Goal: Information Seeking & Learning: Understand process/instructions

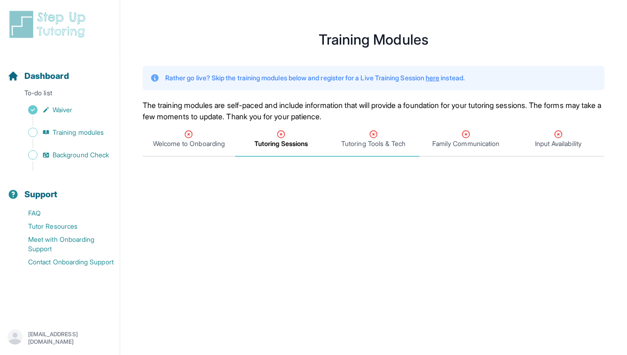
click at [369, 144] on span "Tutoring Tools & Tech" at bounding box center [373, 143] width 64 height 9
click at [439, 76] on link "here" at bounding box center [432, 78] width 14 height 8
click at [462, 144] on span "Family Communication" at bounding box center [465, 143] width 67 height 9
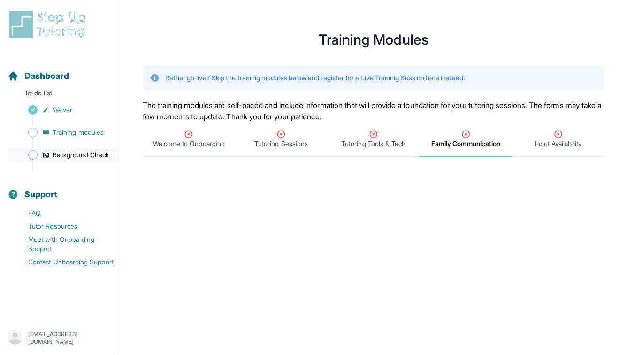
click at [81, 156] on span "Background Check" at bounding box center [81, 154] width 56 height 9
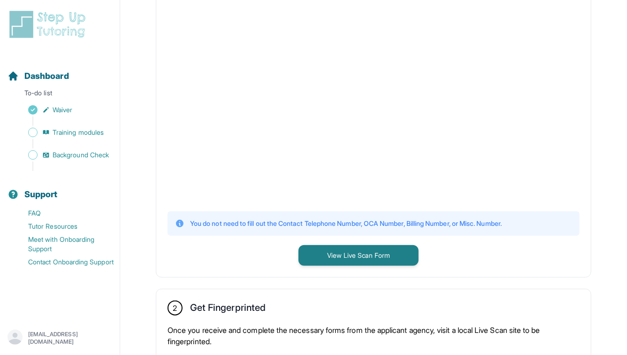
scroll to position [440, 0]
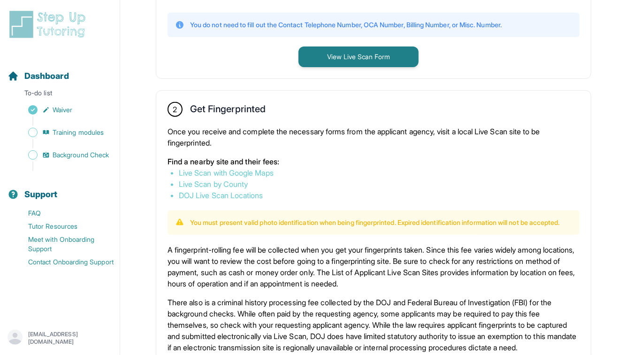
click at [253, 170] on link "Live Scan with Google Maps" at bounding box center [226, 172] width 95 height 9
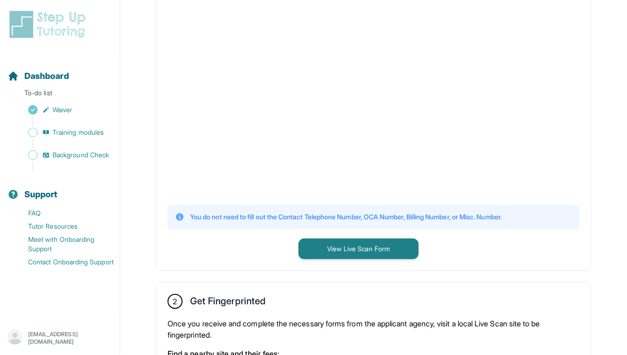
scroll to position [201, 0]
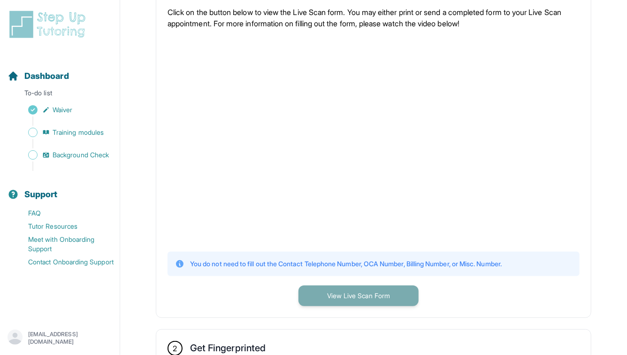
click at [368, 301] on button "View Live Scan Form" at bounding box center [358, 295] width 120 height 21
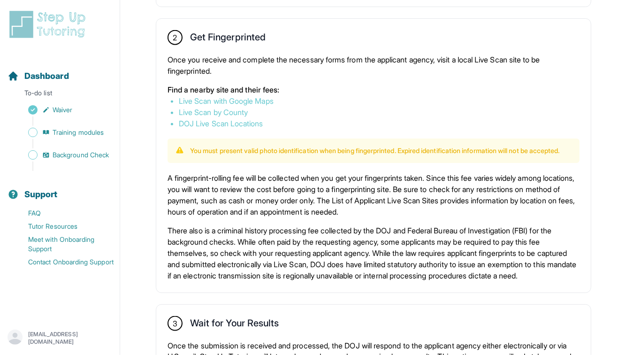
scroll to position [649, 0]
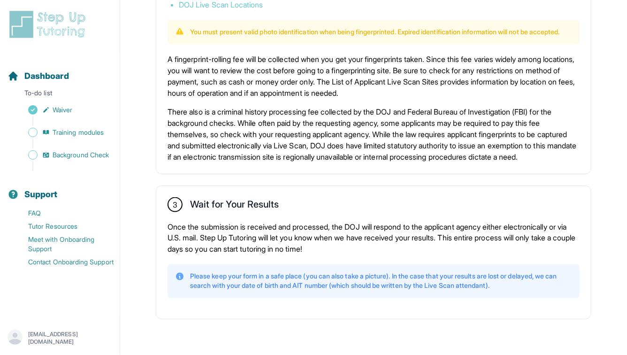
click at [359, 147] on p "There also is a criminal history processing fee collected by the DOJ and Federa…" at bounding box center [373, 134] width 412 height 56
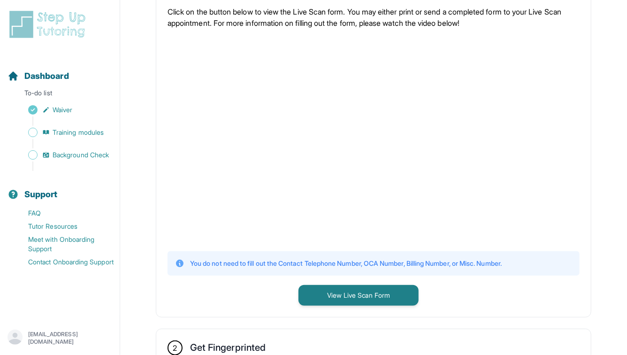
scroll to position [129, 0]
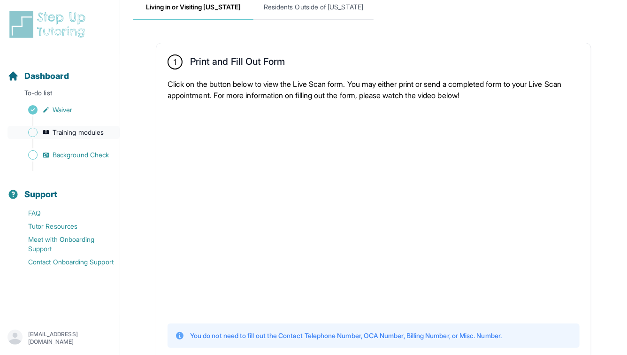
click at [80, 131] on span "Training modules" at bounding box center [78, 132] width 51 height 9
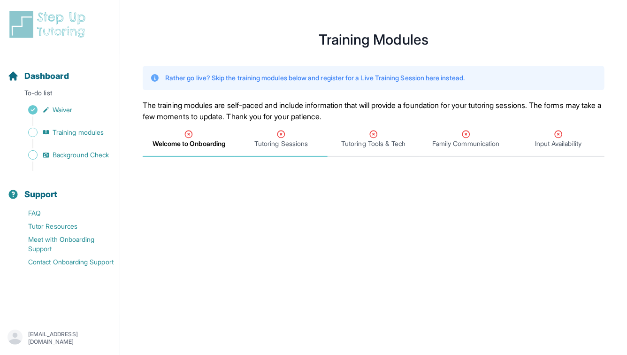
click at [288, 123] on span "Tutoring Sessions" at bounding box center [281, 139] width 92 height 35
click at [192, 149] on span "Welcome to Onboarding" at bounding box center [189, 139] width 92 height 35
click at [190, 133] on icon "Tabs" at bounding box center [188, 133] width 9 height 9
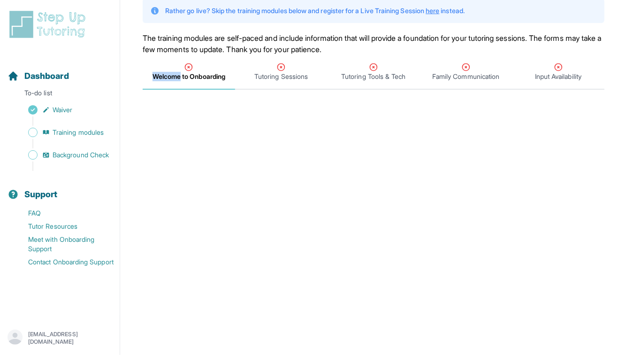
scroll to position [17, 0]
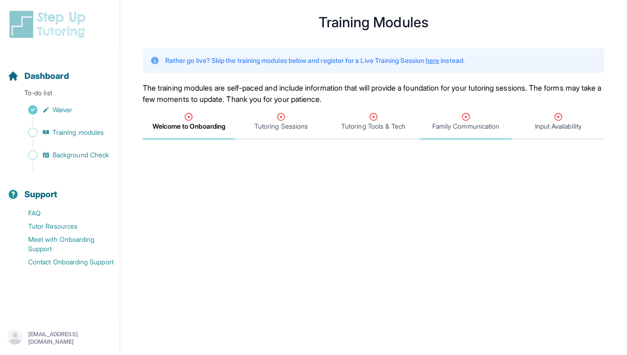
click at [463, 116] on icon "Tabs" at bounding box center [465, 116] width 9 height 9
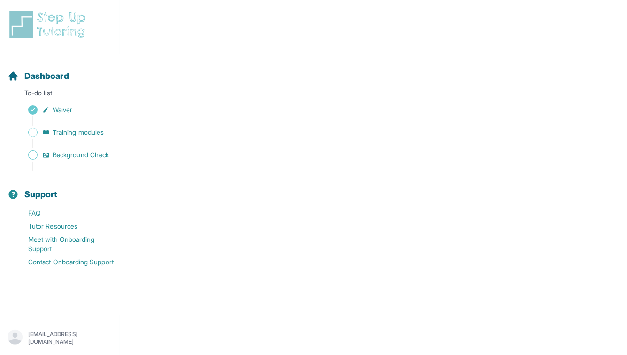
scroll to position [0, 0]
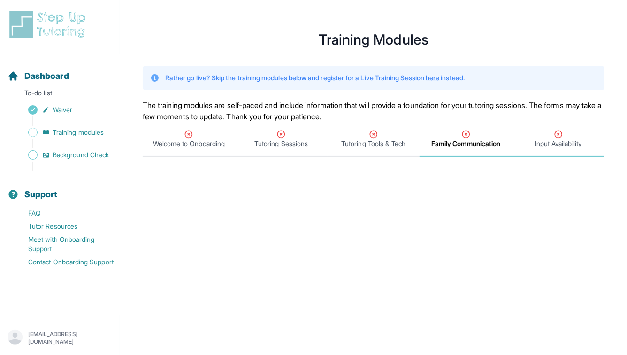
click at [544, 138] on div "Input Availability" at bounding box center [558, 138] width 89 height 19
click at [555, 146] on span "Input Availability" at bounding box center [558, 143] width 50 height 9
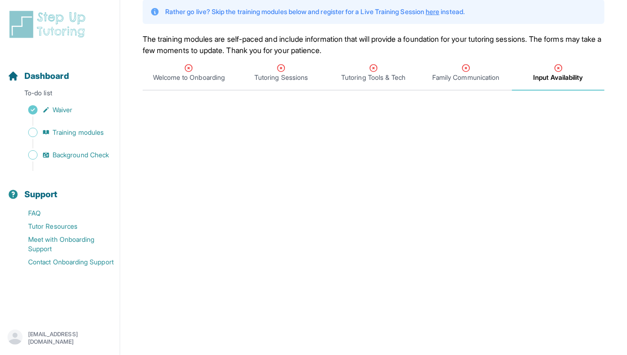
scroll to position [66, 0]
click at [553, 80] on span "Input Availability" at bounding box center [558, 77] width 50 height 9
click at [478, 76] on span "Family Communication" at bounding box center [465, 77] width 67 height 9
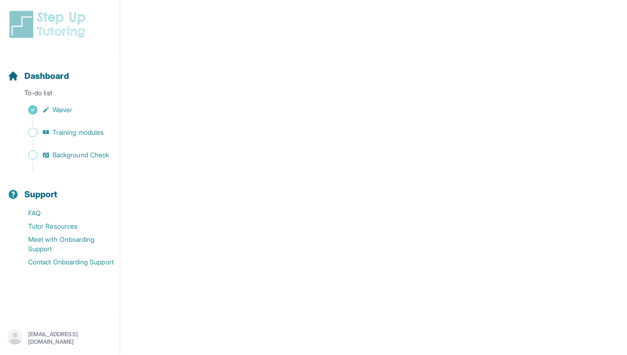
scroll to position [119, 0]
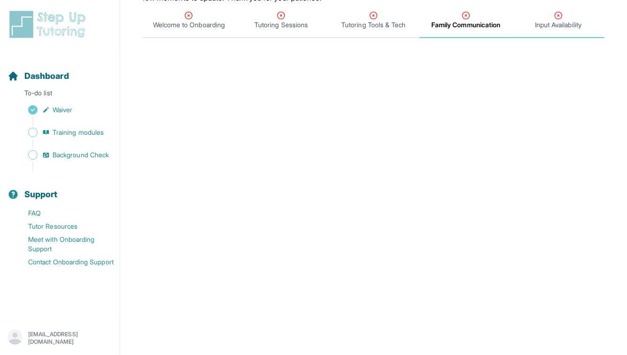
click at [554, 17] on icon "Tabs" at bounding box center [558, 15] width 9 height 9
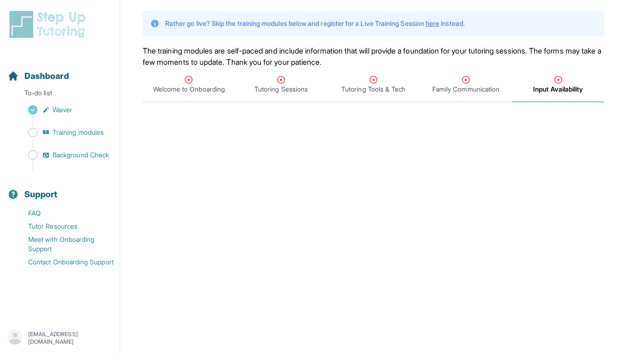
scroll to position [25, 0]
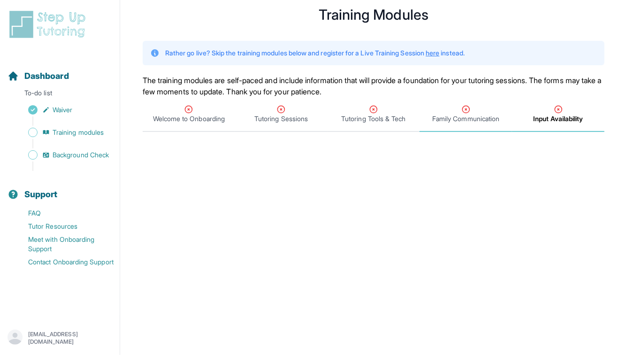
click at [466, 110] on icon "Tabs" at bounding box center [465, 109] width 7 height 7
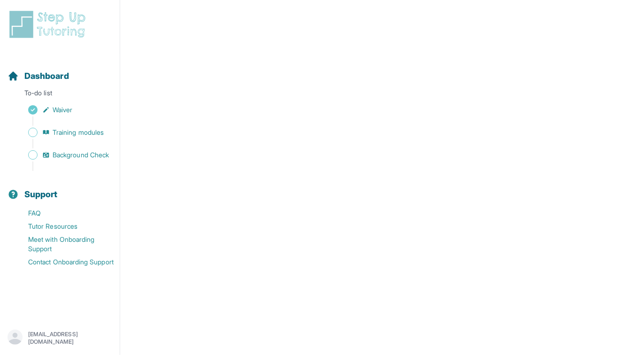
scroll to position [0, 0]
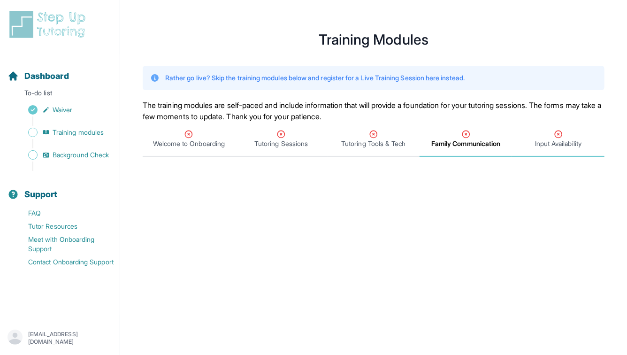
click at [566, 132] on div "Input Availability" at bounding box center [558, 138] width 89 height 19
click at [561, 135] on icon "Tabs" at bounding box center [557, 134] width 7 height 7
click at [561, 144] on span "Input Availability" at bounding box center [558, 143] width 50 height 9
click at [477, 139] on span "Family Communication" at bounding box center [465, 143] width 67 height 9
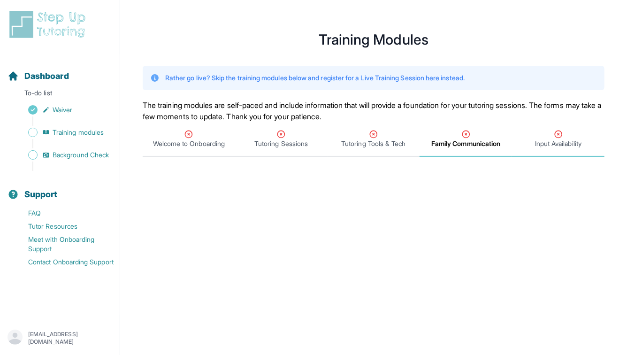
click at [563, 141] on span "Input Availability" at bounding box center [558, 143] width 46 height 9
click at [476, 141] on span "Family Communication" at bounding box center [465, 143] width 67 height 9
click at [385, 134] on div "Tutoring Tools & Tech" at bounding box center [373, 138] width 89 height 19
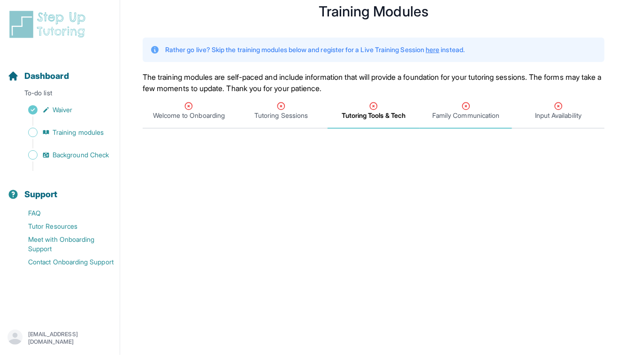
scroll to position [2, 0]
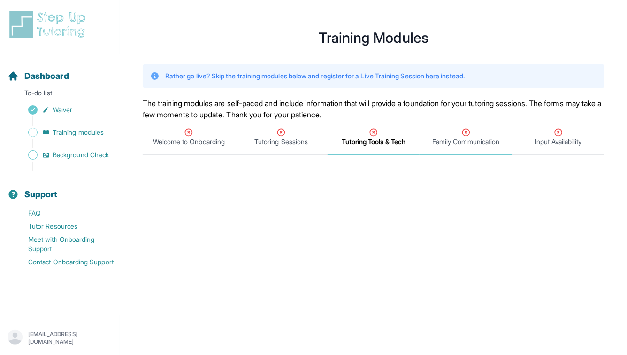
click at [454, 147] on span "Family Communication" at bounding box center [465, 137] width 92 height 35
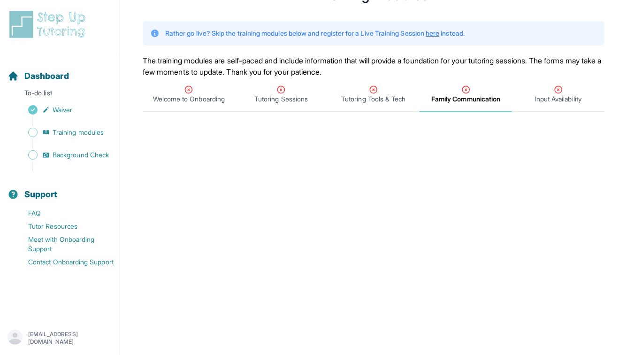
scroll to position [0, 0]
